Goal: Transaction & Acquisition: Book appointment/travel/reservation

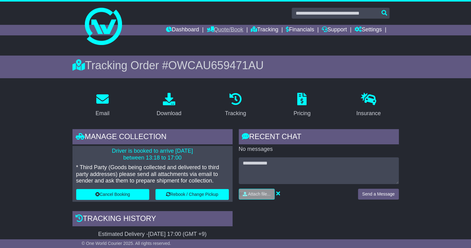
click at [219, 30] on link "Quote/Book" at bounding box center [225, 30] width 37 height 11
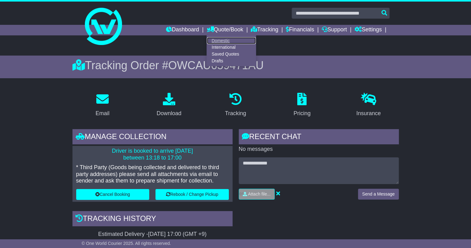
click at [216, 41] on link "Domestic" at bounding box center [231, 40] width 49 height 7
